Goal: Task Accomplishment & Management: Use online tool/utility

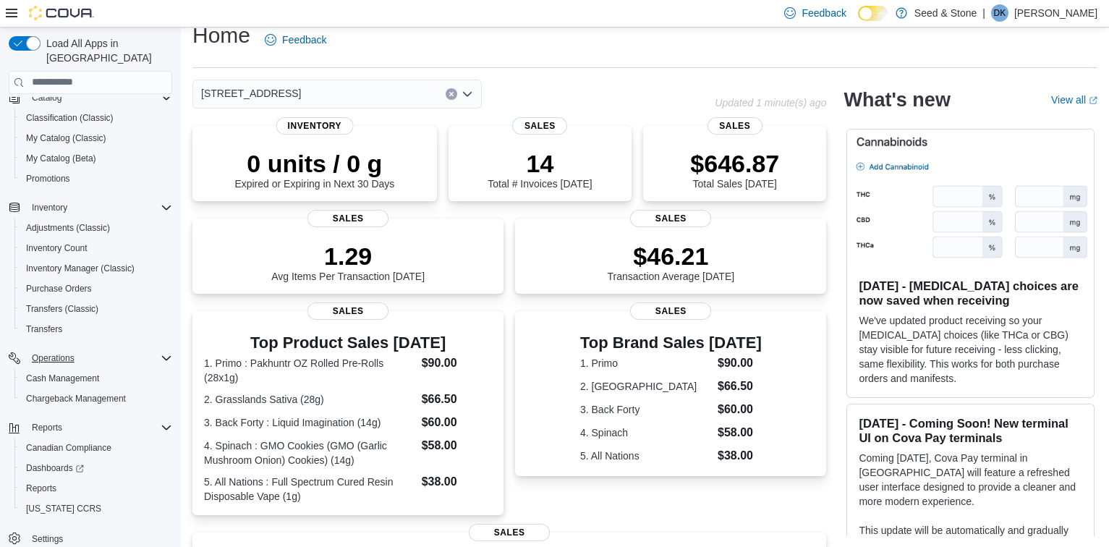
scroll to position [271, 0]
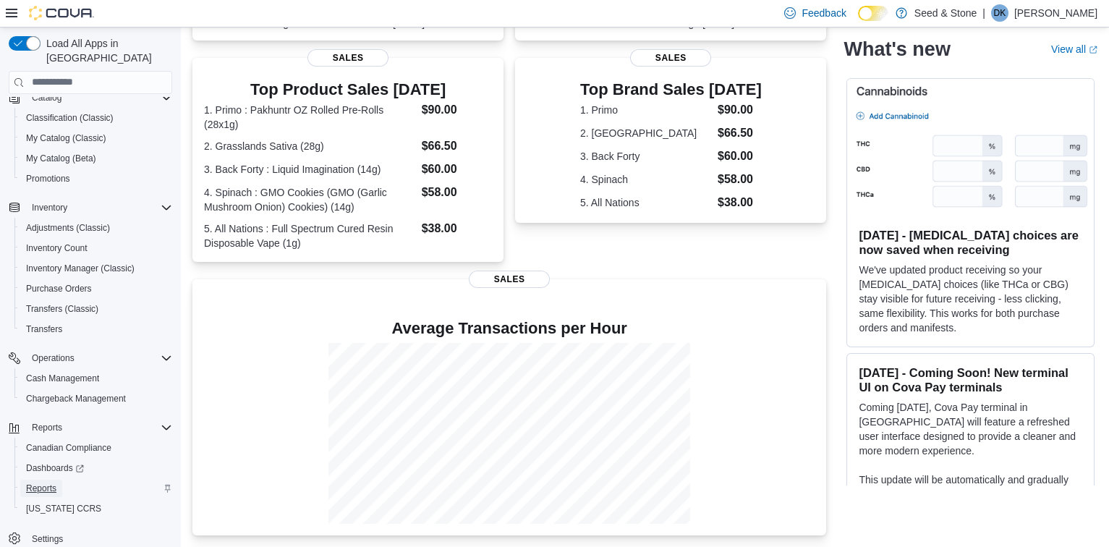
click at [46, 482] on span "Reports" at bounding box center [41, 488] width 30 height 12
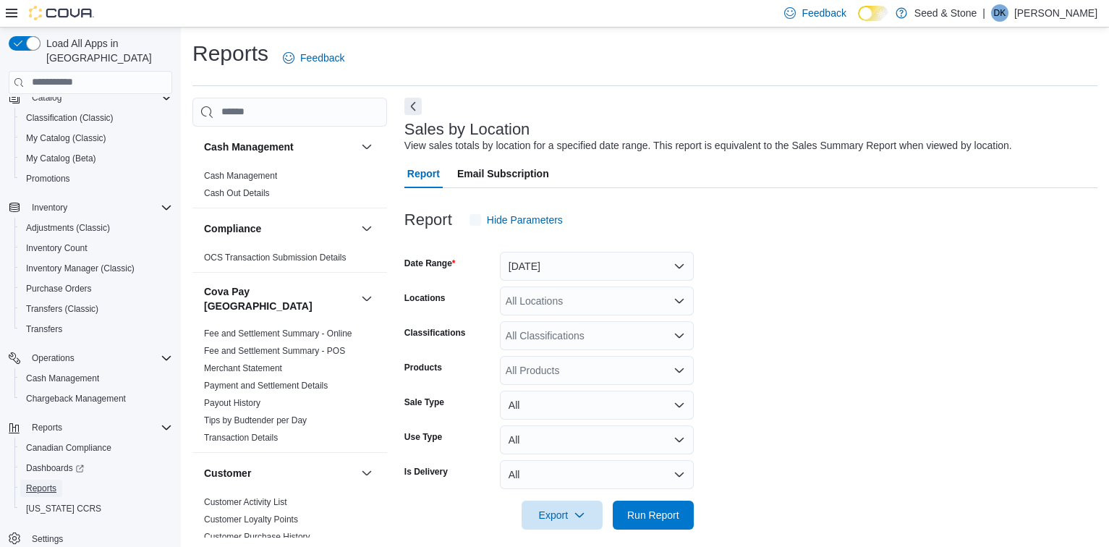
scroll to position [11, 0]
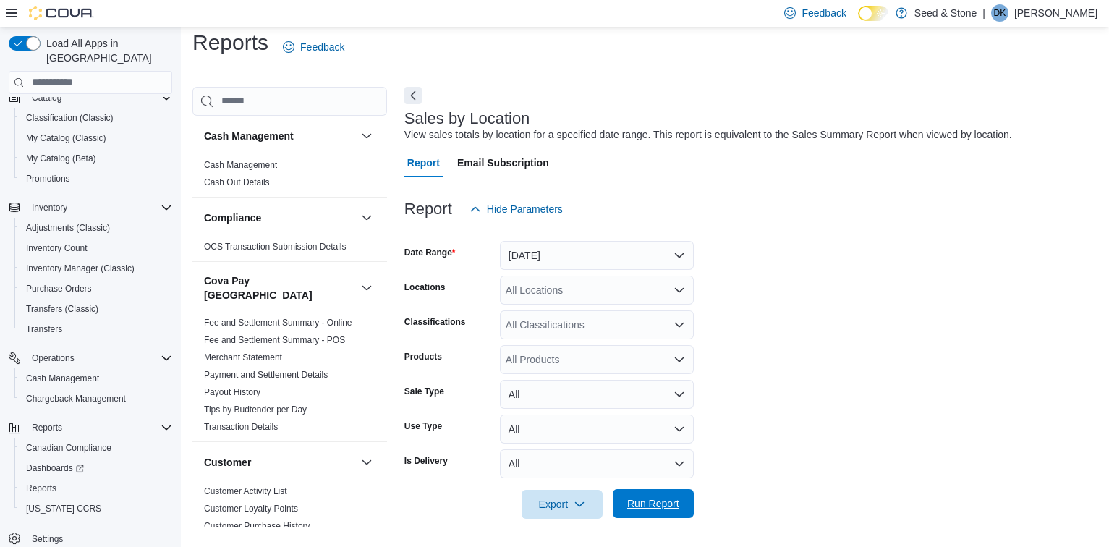
click at [672, 500] on span "Run Report" at bounding box center [653, 503] width 52 height 14
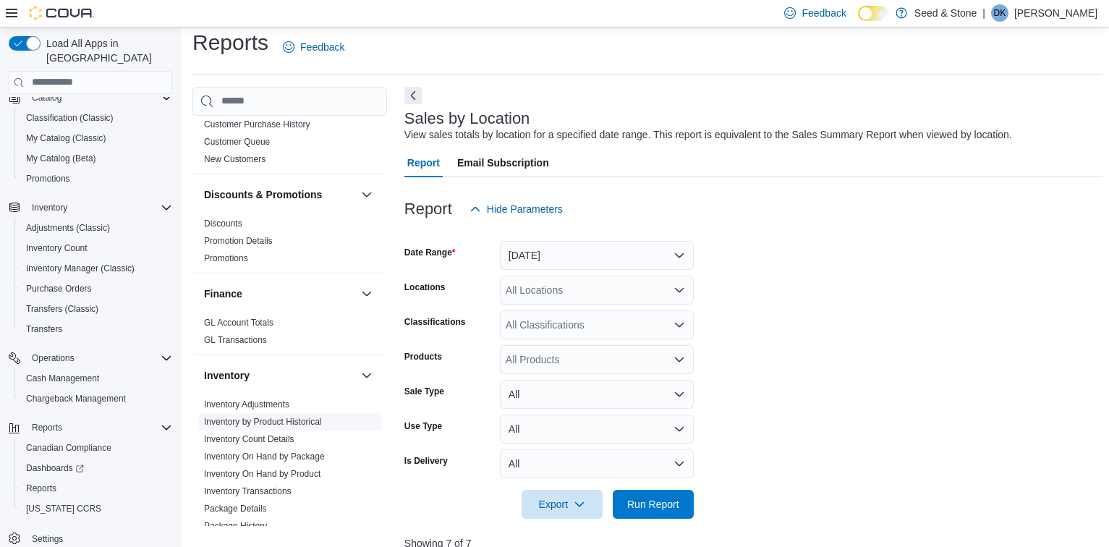
scroll to position [642, 0]
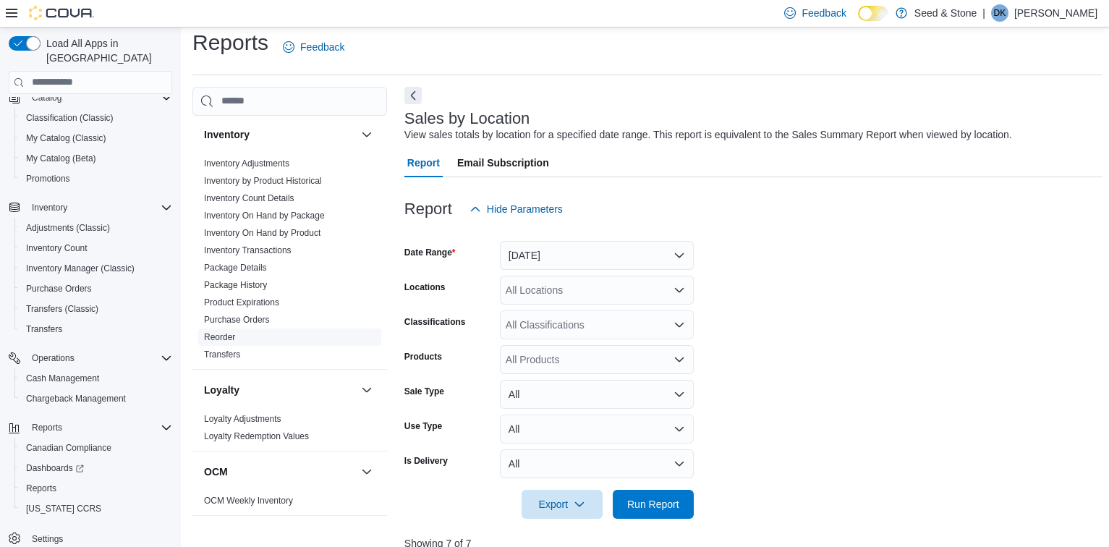
click at [214, 332] on link "Reorder" at bounding box center [219, 337] width 31 height 10
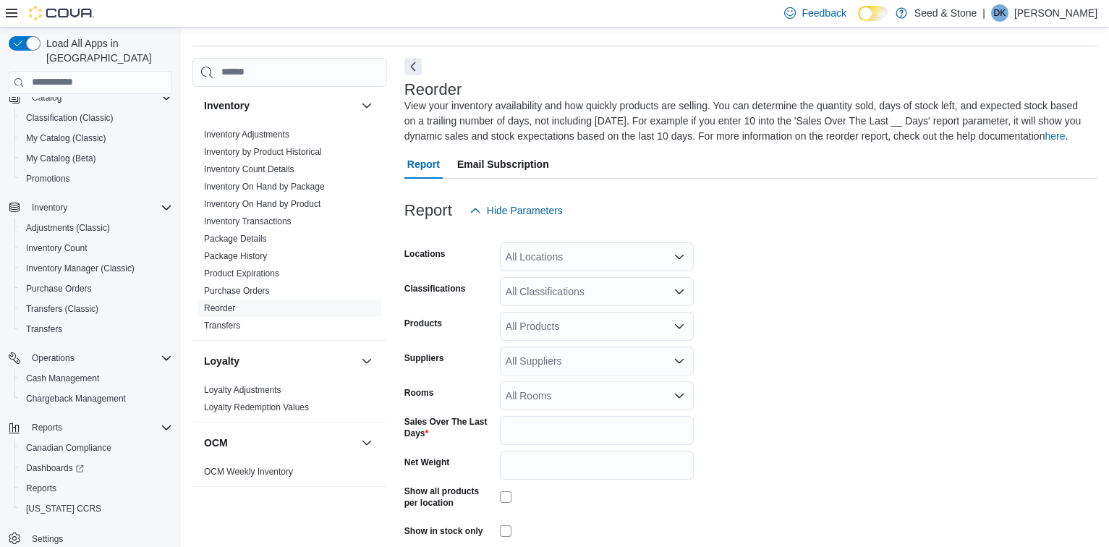
scroll to position [63, 0]
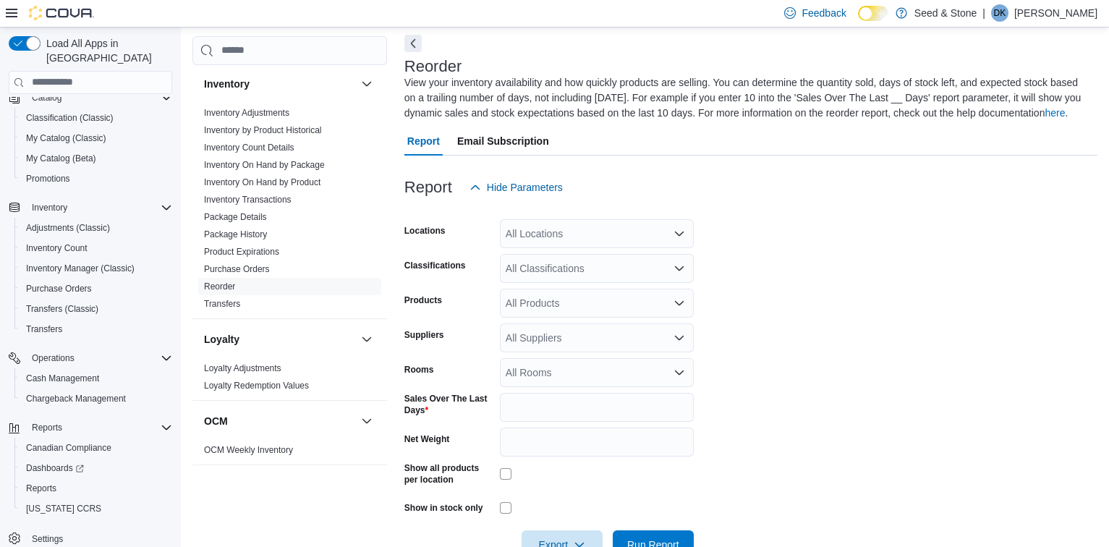
click at [637, 239] on div "All Locations" at bounding box center [597, 233] width 194 height 29
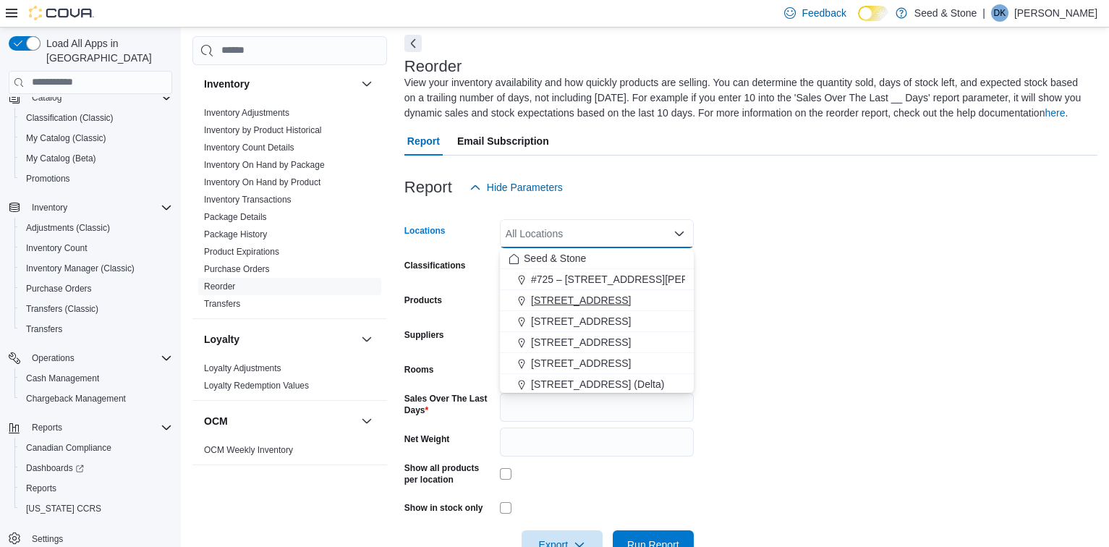
click at [611, 293] on span "[STREET_ADDRESS]" at bounding box center [581, 300] width 100 height 14
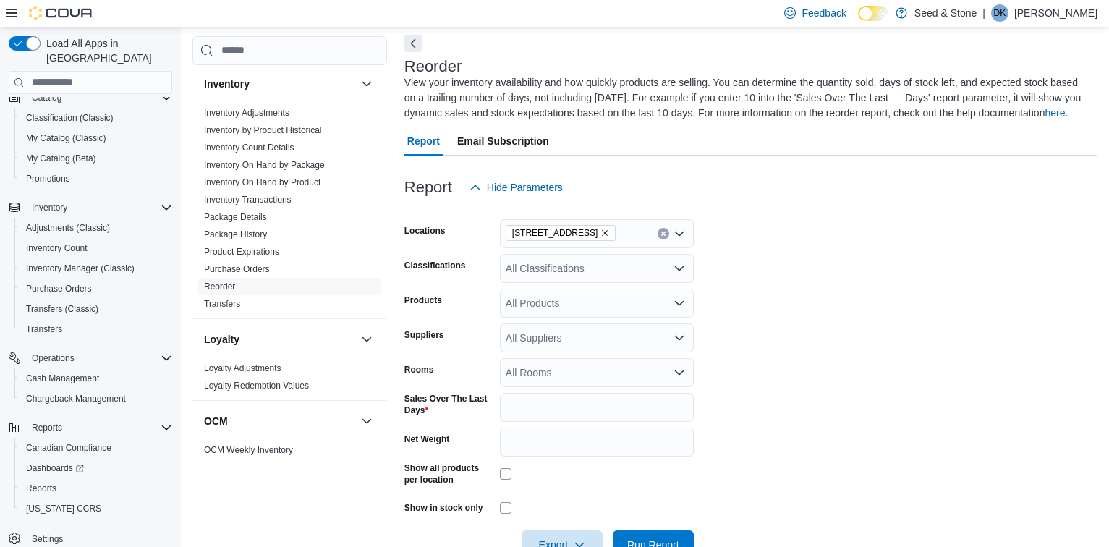
drag, startPoint x: 913, startPoint y: 231, endPoint x: 893, endPoint y: 226, distance: 21.1
click at [911, 232] on form "Locations [STREET_ADDRESS] Classifications All Classifications Products All Pro…" at bounding box center [750, 380] width 693 height 357
click at [681, 338] on icon "Open list of options" at bounding box center [679, 338] width 12 height 12
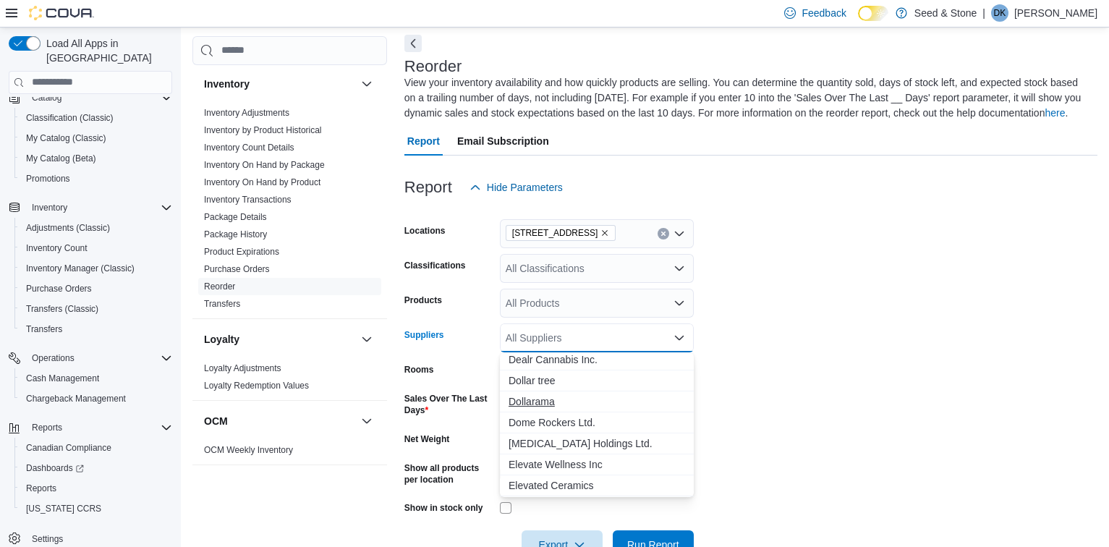
scroll to position [0, 0]
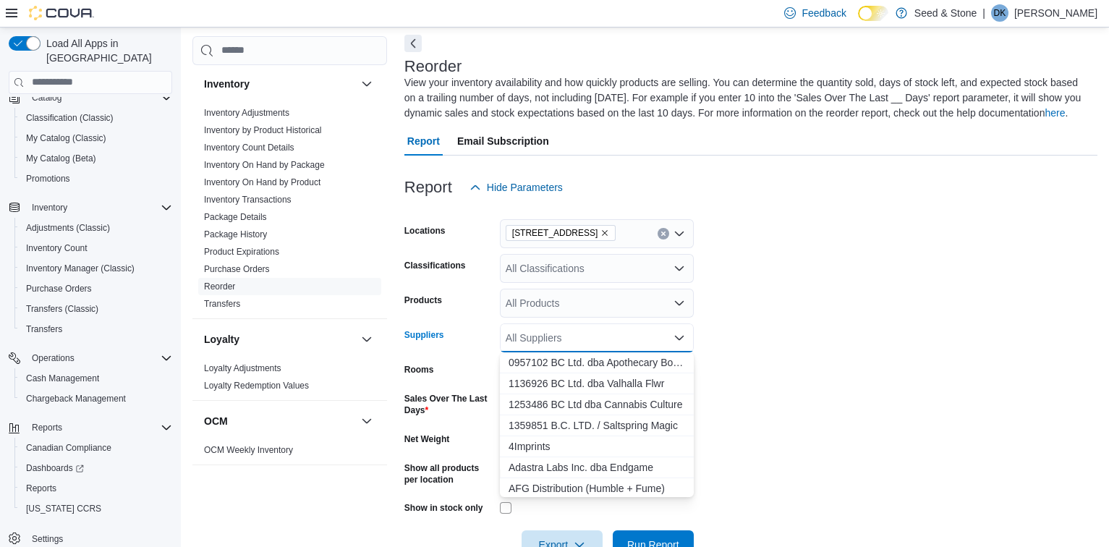
click at [913, 298] on form "Locations [STREET_ADDRESS] Classifications All Classifications Products All Pro…" at bounding box center [750, 380] width 693 height 357
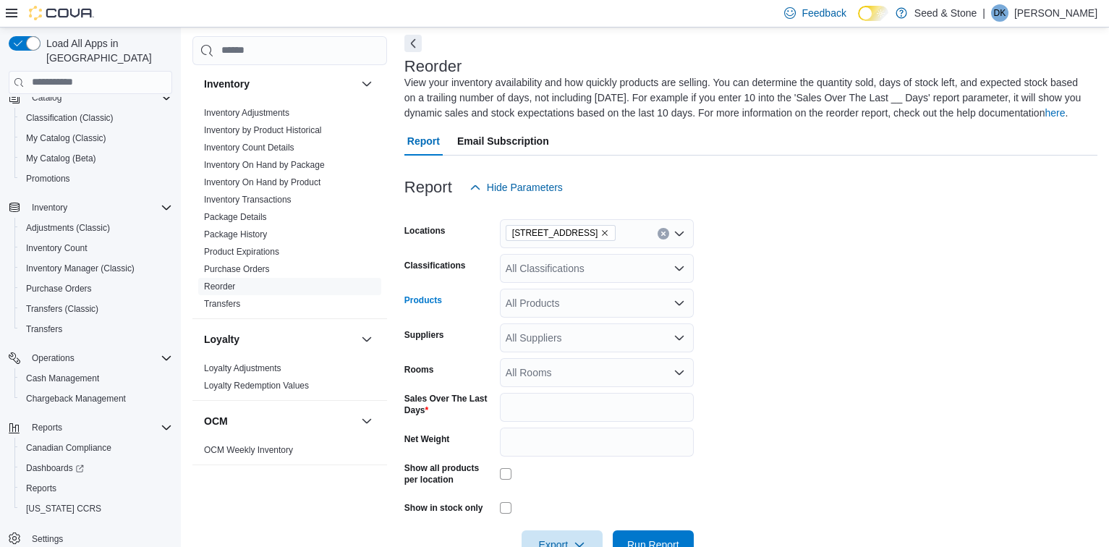
click at [676, 297] on icon "Open list of options" at bounding box center [679, 303] width 12 height 12
click at [869, 280] on form "Locations [STREET_ADDRESS] Classifications All Classifications Products All Pro…" at bounding box center [750, 380] width 693 height 357
click at [687, 337] on div "All Suppliers" at bounding box center [597, 337] width 194 height 29
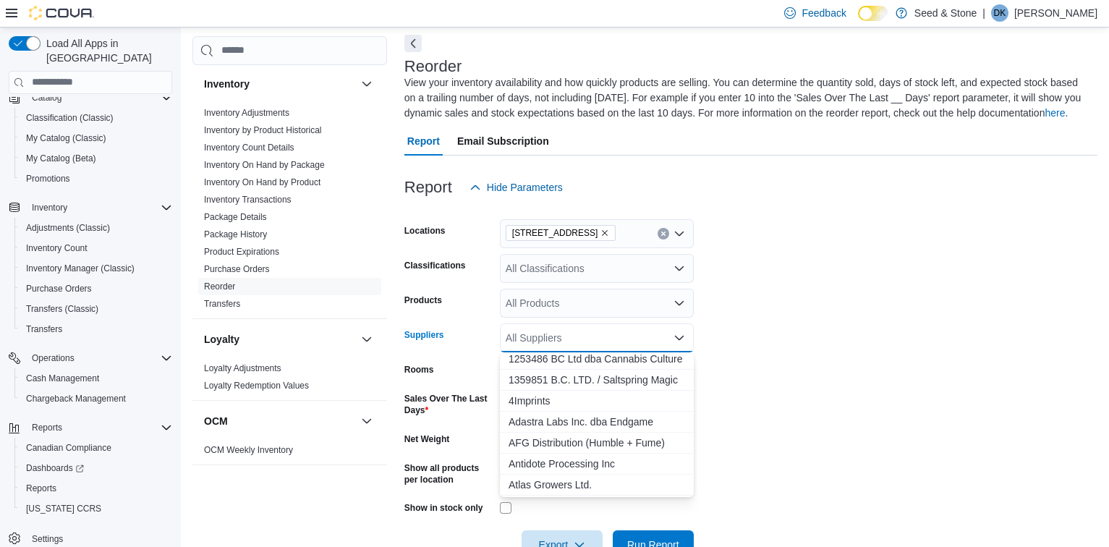
scroll to position [80, 0]
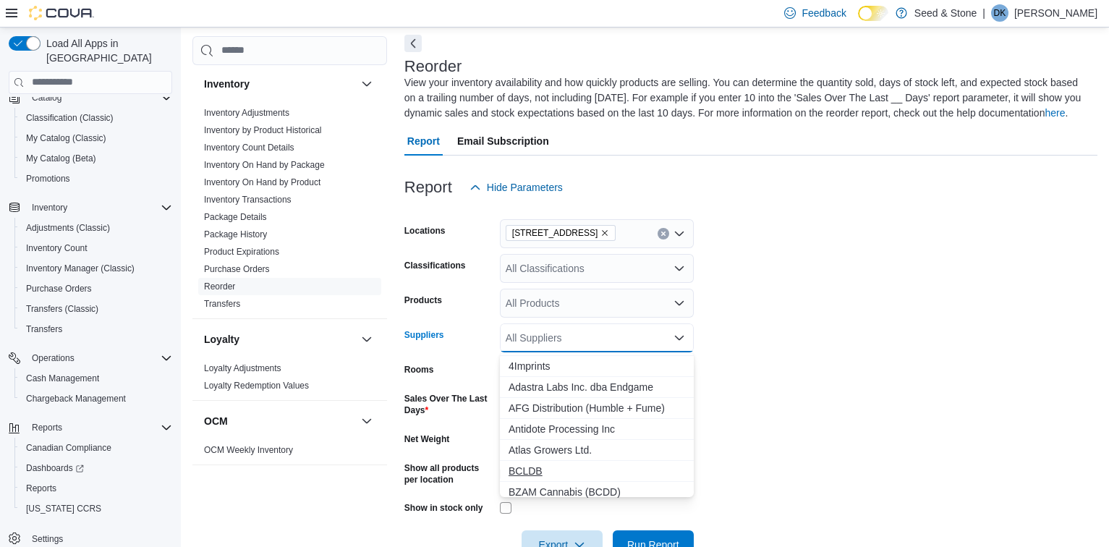
click at [520, 469] on span "BCLDB" at bounding box center [596, 471] width 176 height 14
click at [1006, 339] on form "Locations [STREET_ADDRESS] Classifications All Classifications Products All Pro…" at bounding box center [750, 380] width 693 height 357
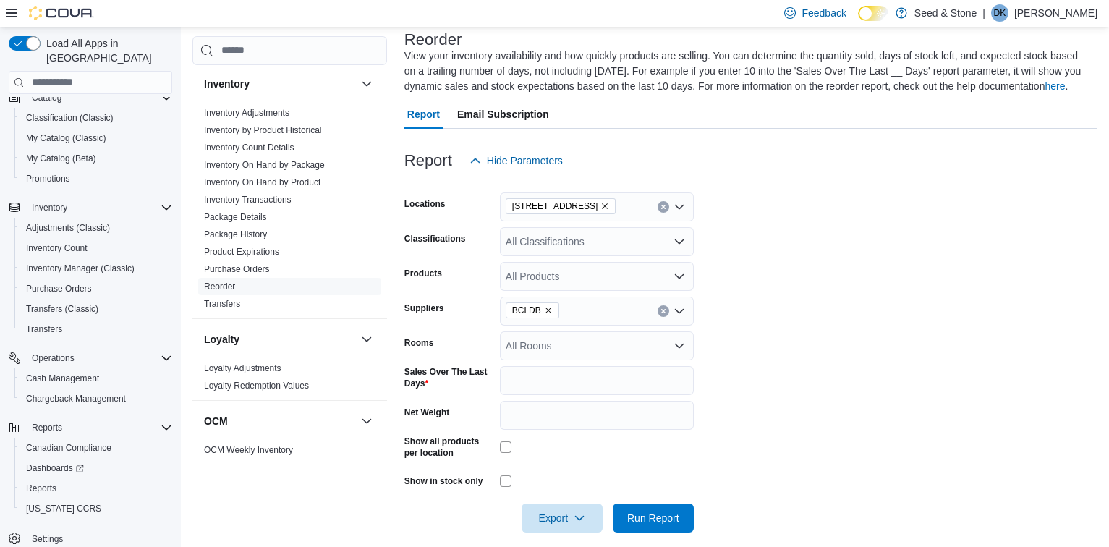
scroll to position [103, 0]
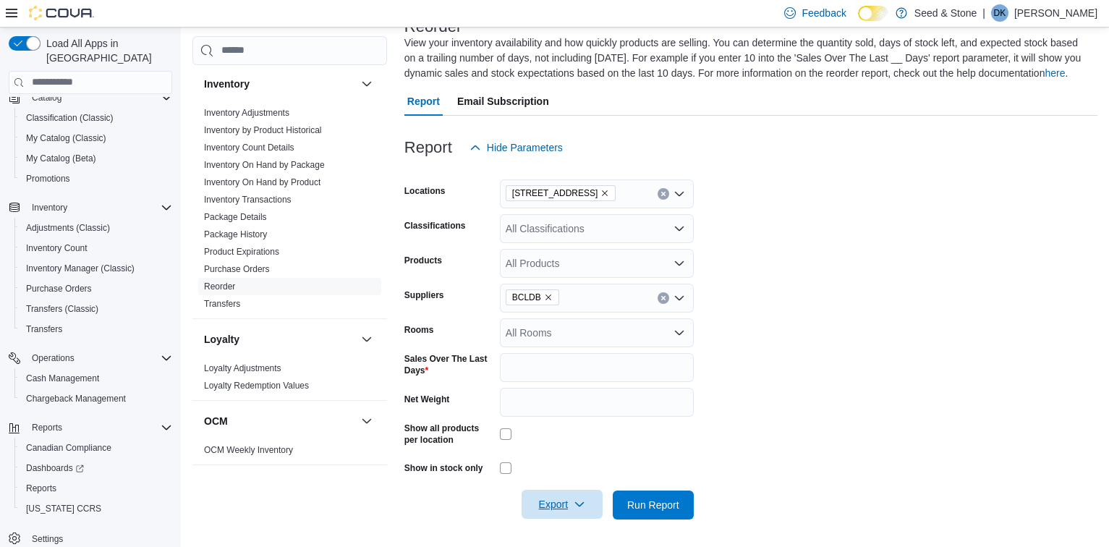
click at [561, 505] on span "Export" at bounding box center [562, 504] width 64 height 29
click at [566, 409] on span "Export to Excel" at bounding box center [564, 415] width 65 height 12
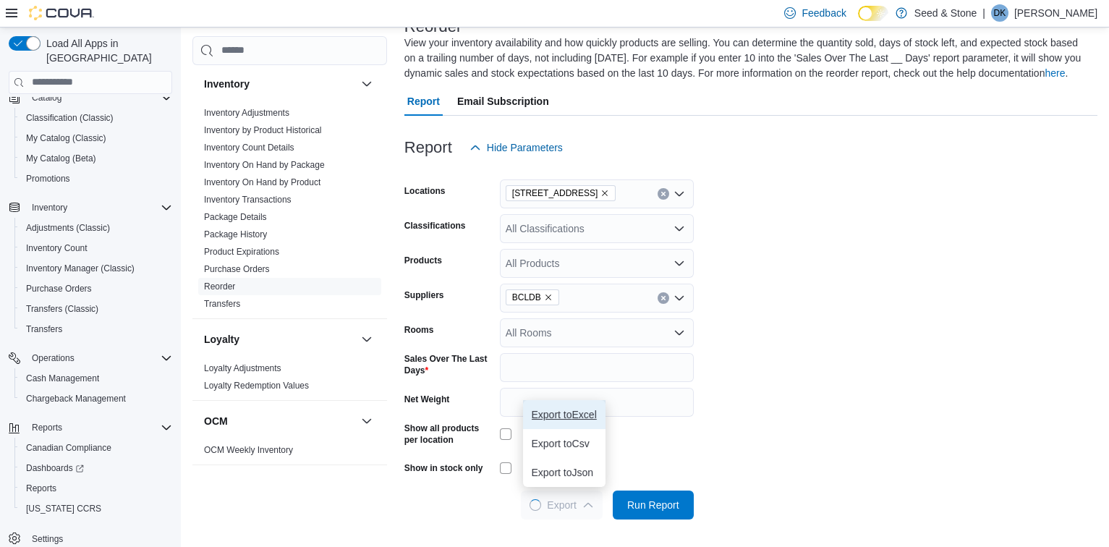
scroll to position [0, 0]
